Goal: Navigation & Orientation: Find specific page/section

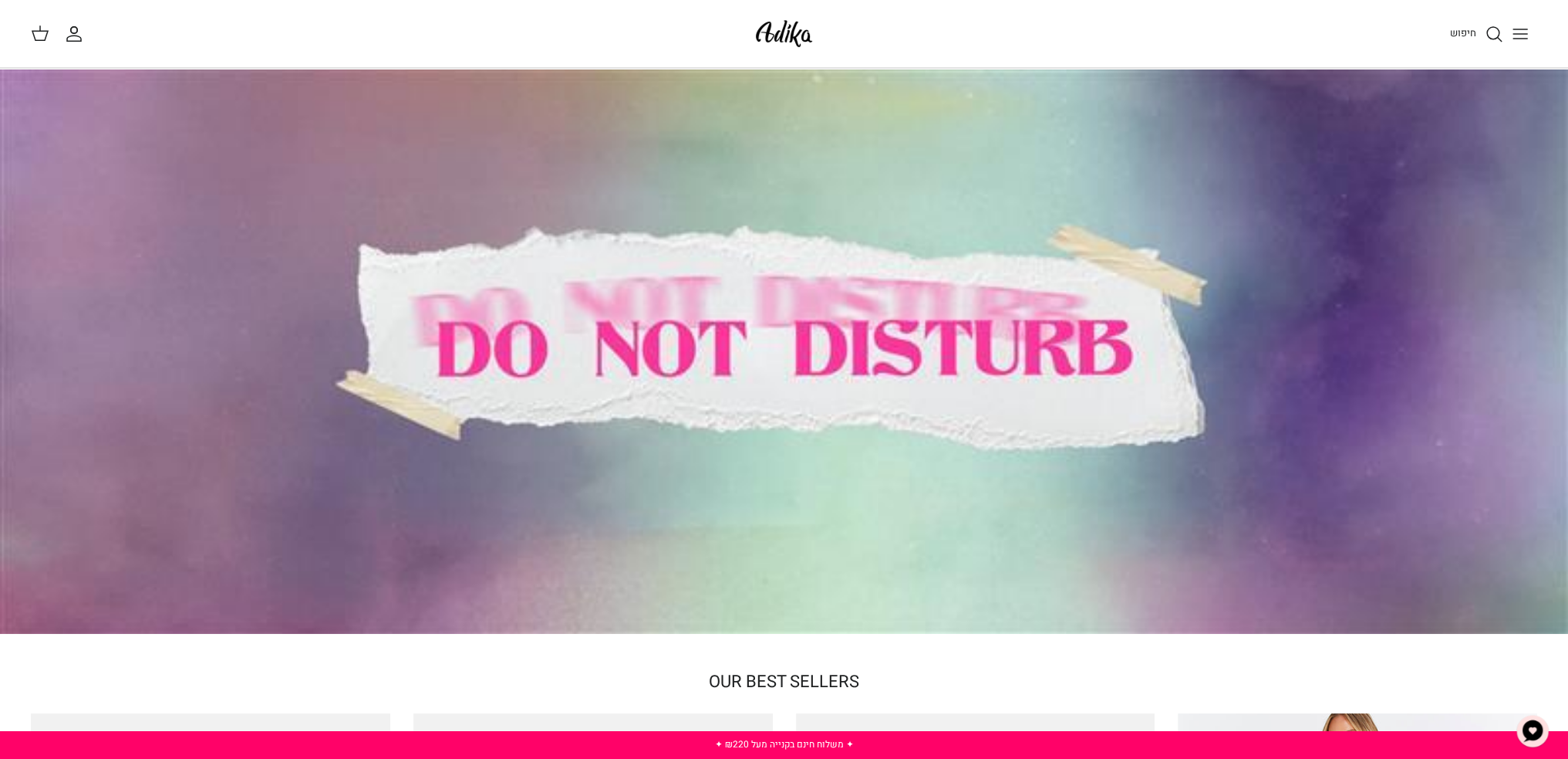
click at [1517, 41] on icon "Toggle menu" at bounding box center [1520, 33] width 19 height 19
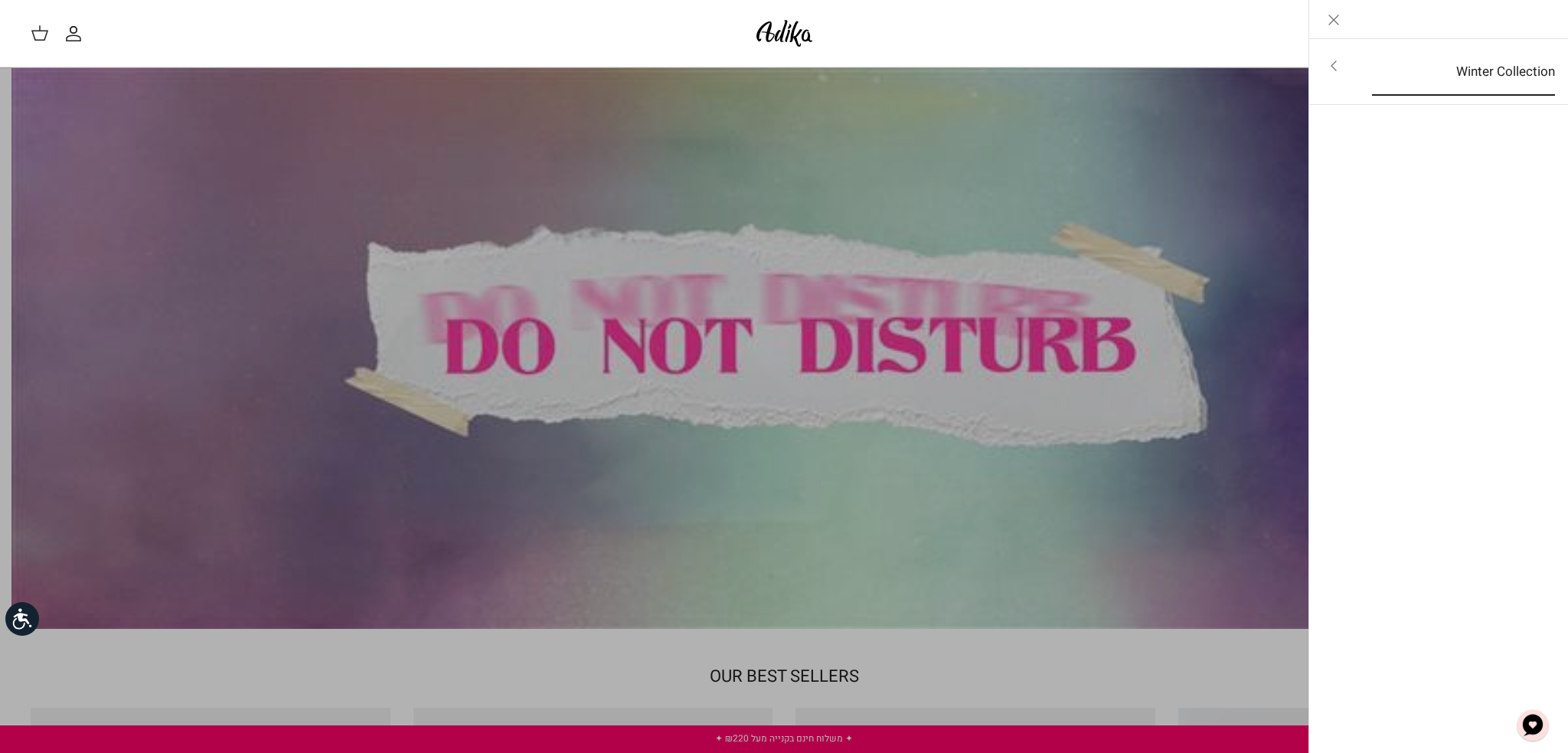
click at [1400, 76] on link "Winter Collection" at bounding box center [1463, 72] width 210 height 47
click at [1478, 72] on link "לכל הפריטים" at bounding box center [1439, 67] width 244 height 39
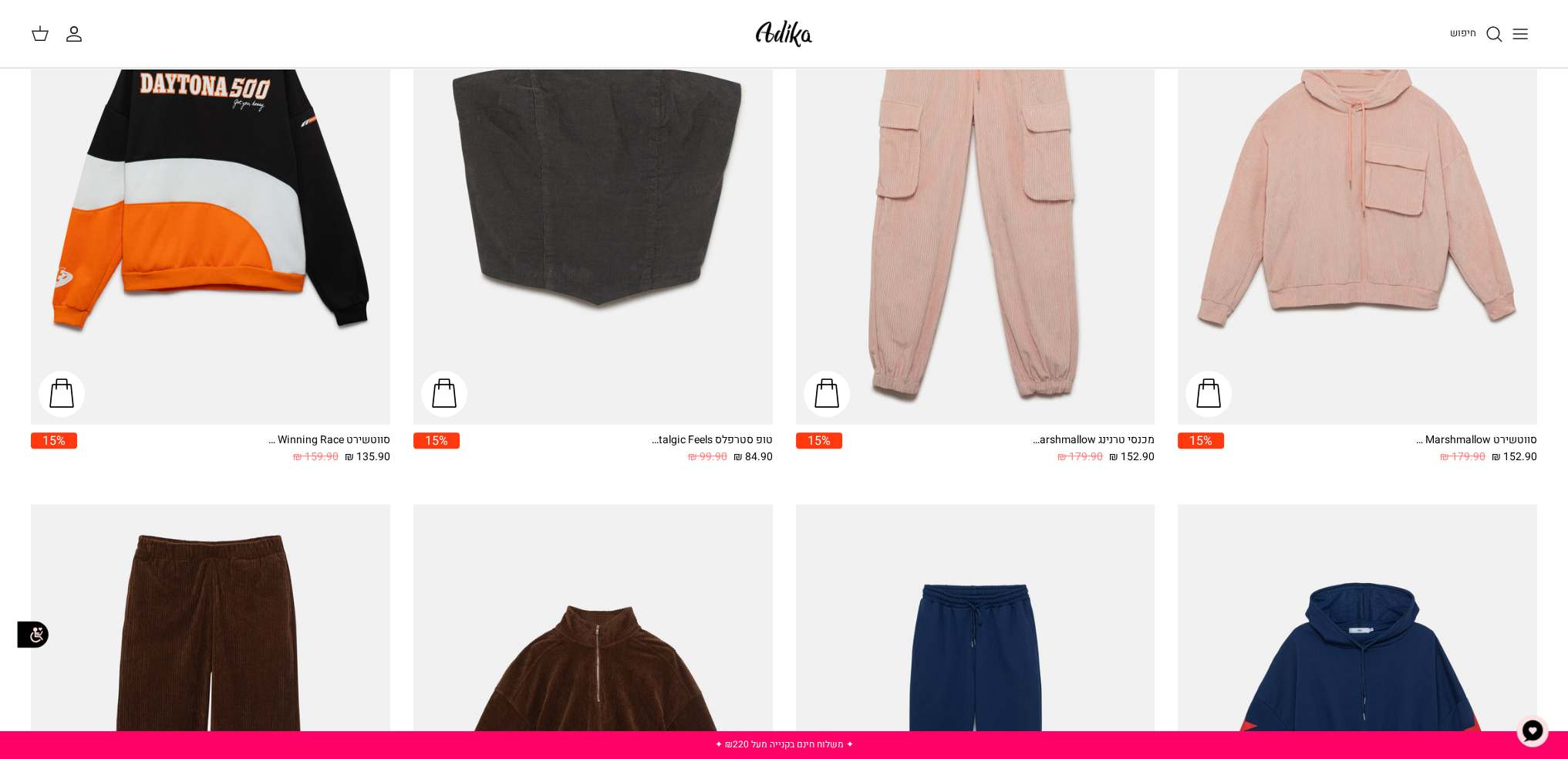
scroll to position [599, 0]
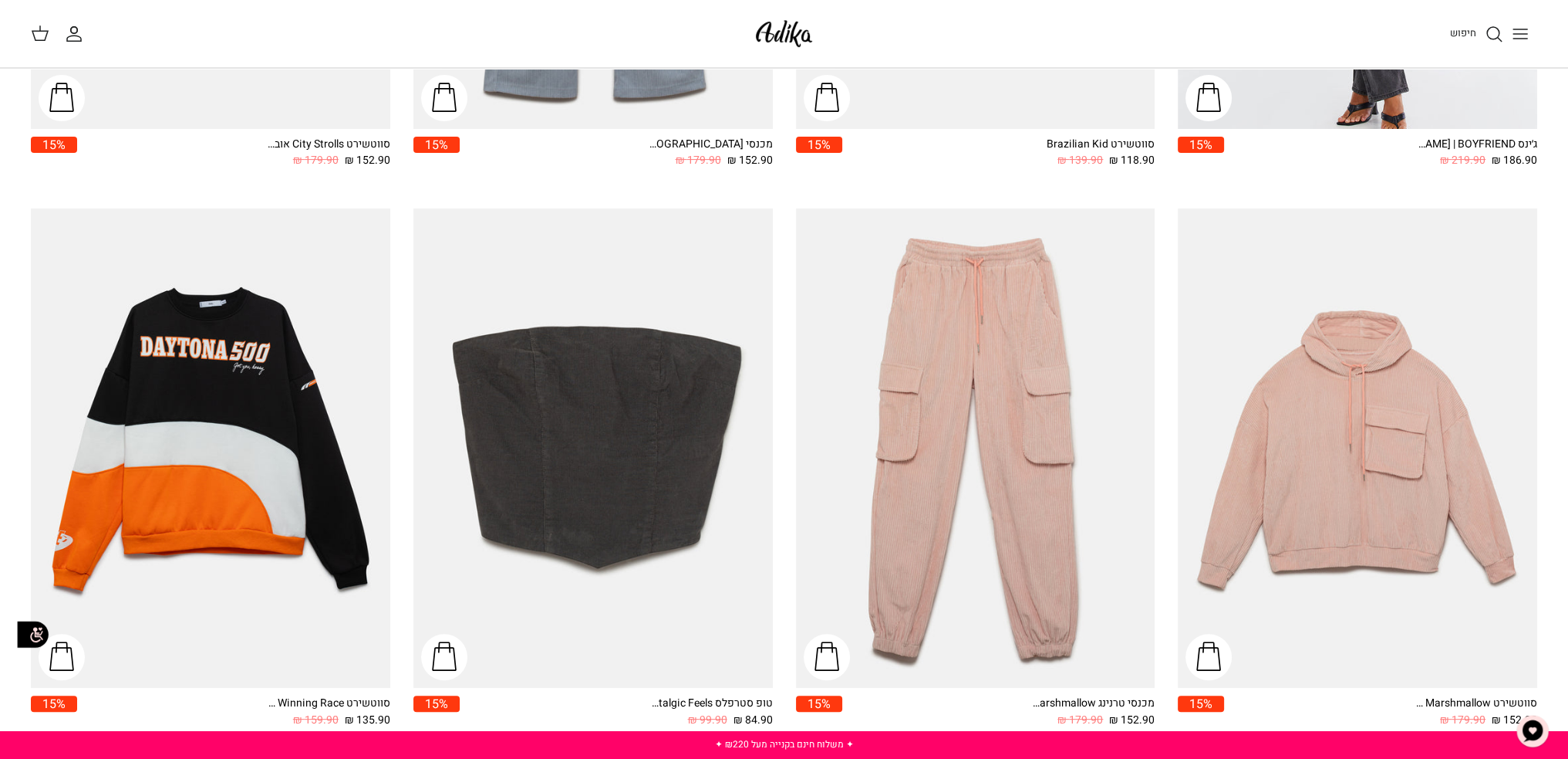
click at [787, 34] on img at bounding box center [784, 33] width 66 height 36
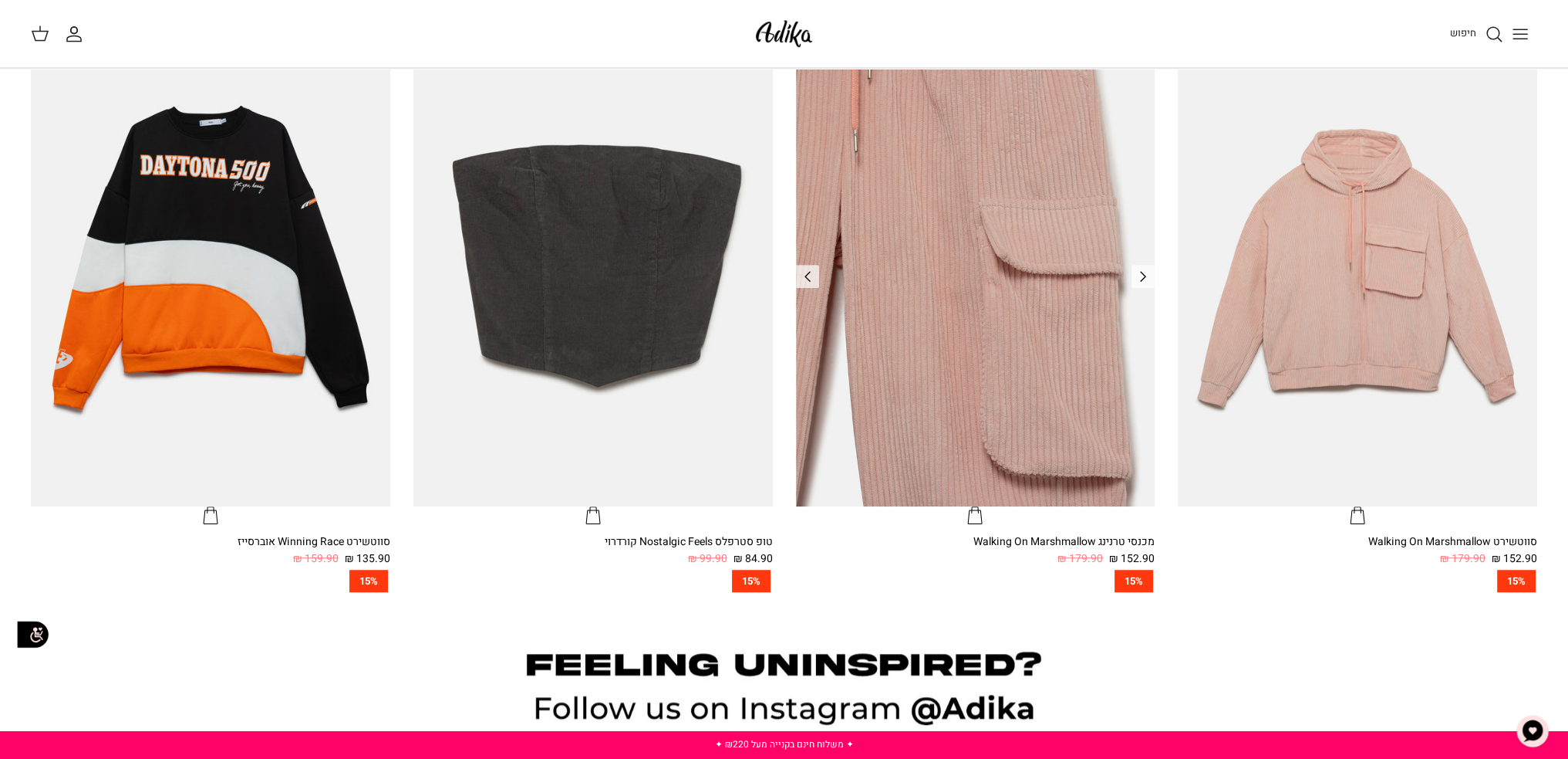
scroll to position [1698, 0]
